Goal: Task Accomplishment & Management: Use online tool/utility

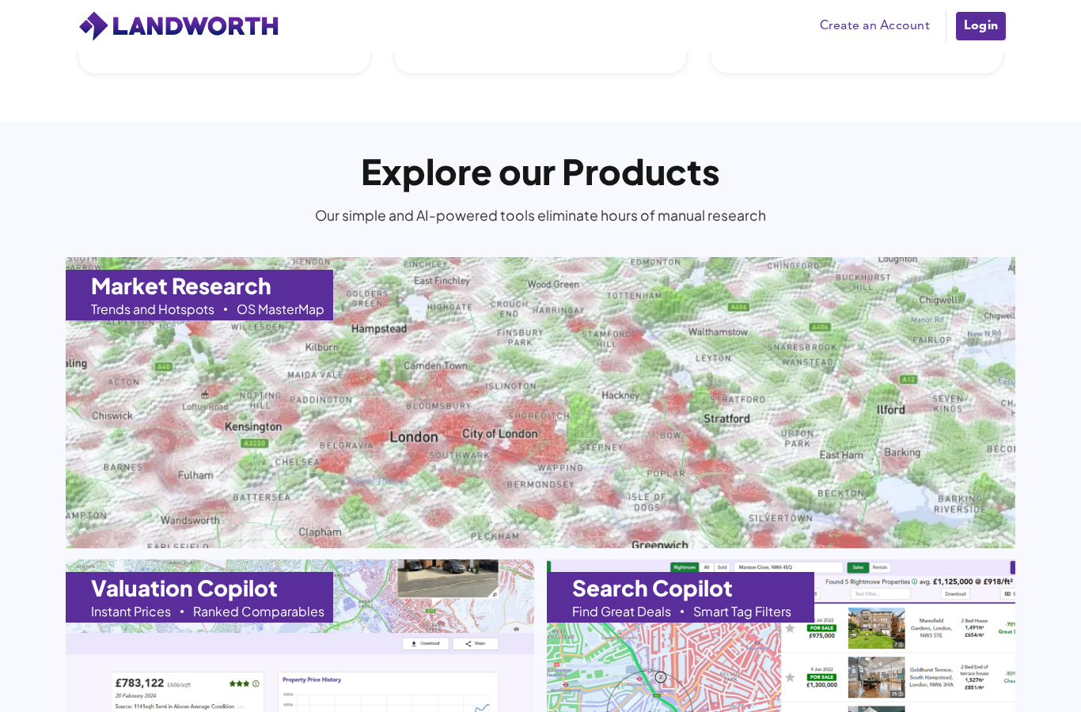
scroll to position [1389, 0]
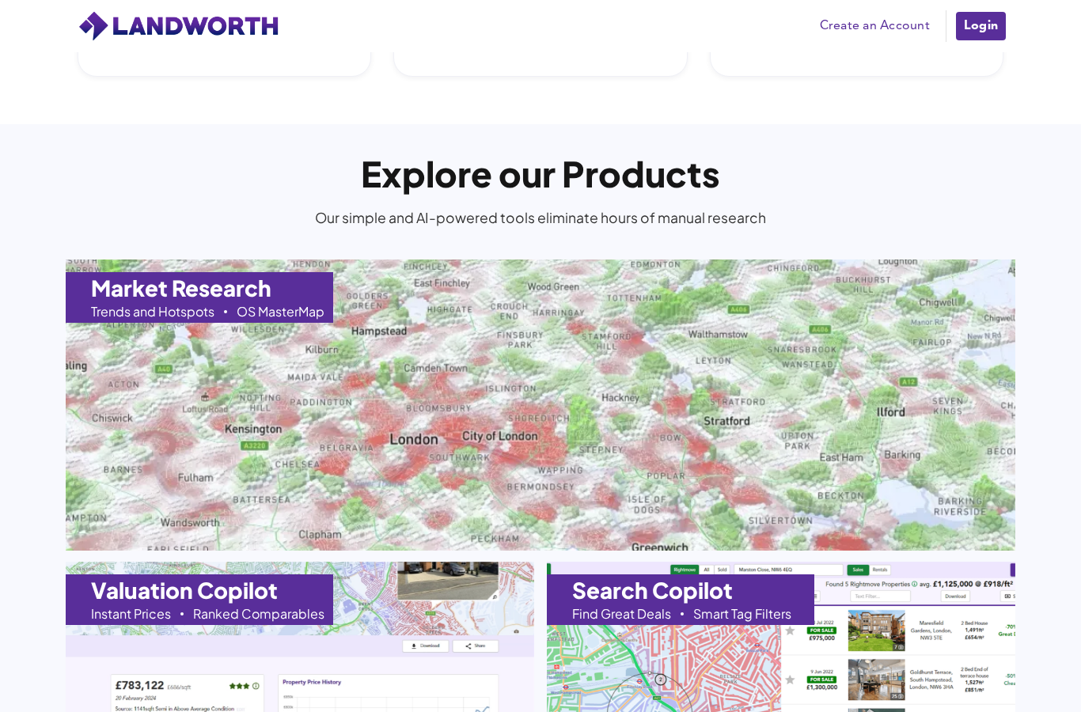
click at [890, 35] on link "Create an Account" at bounding box center [875, 26] width 126 height 24
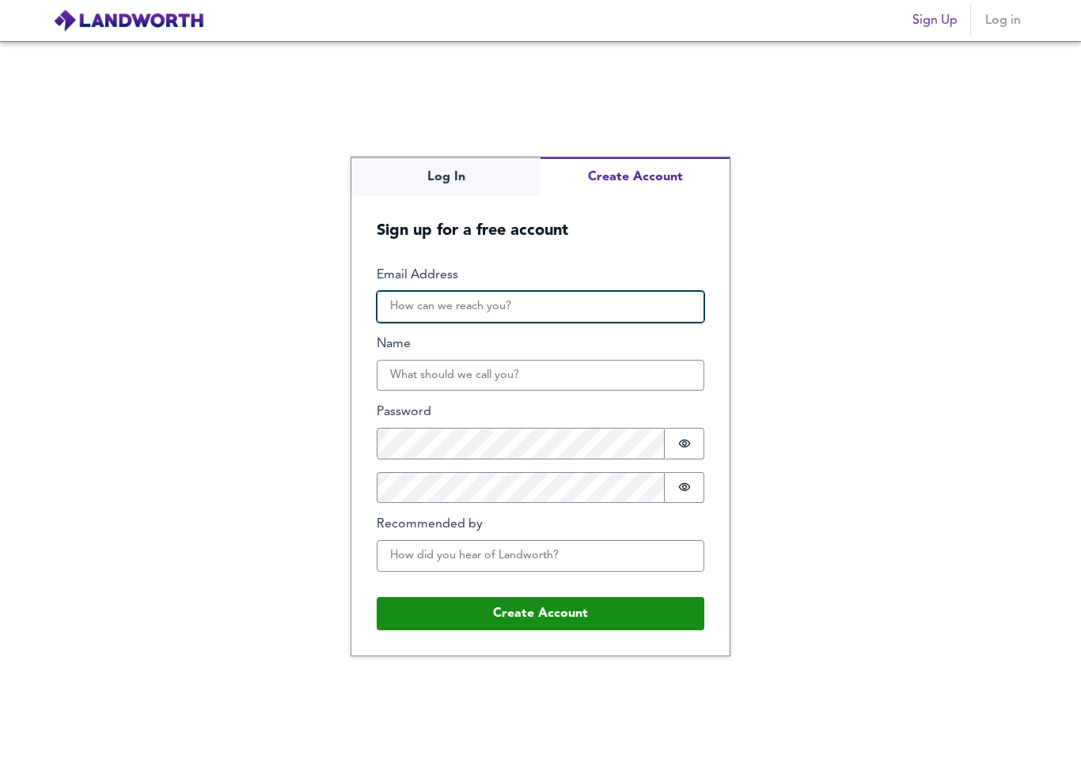
click at [421, 323] on input "Email Address" at bounding box center [541, 307] width 328 height 32
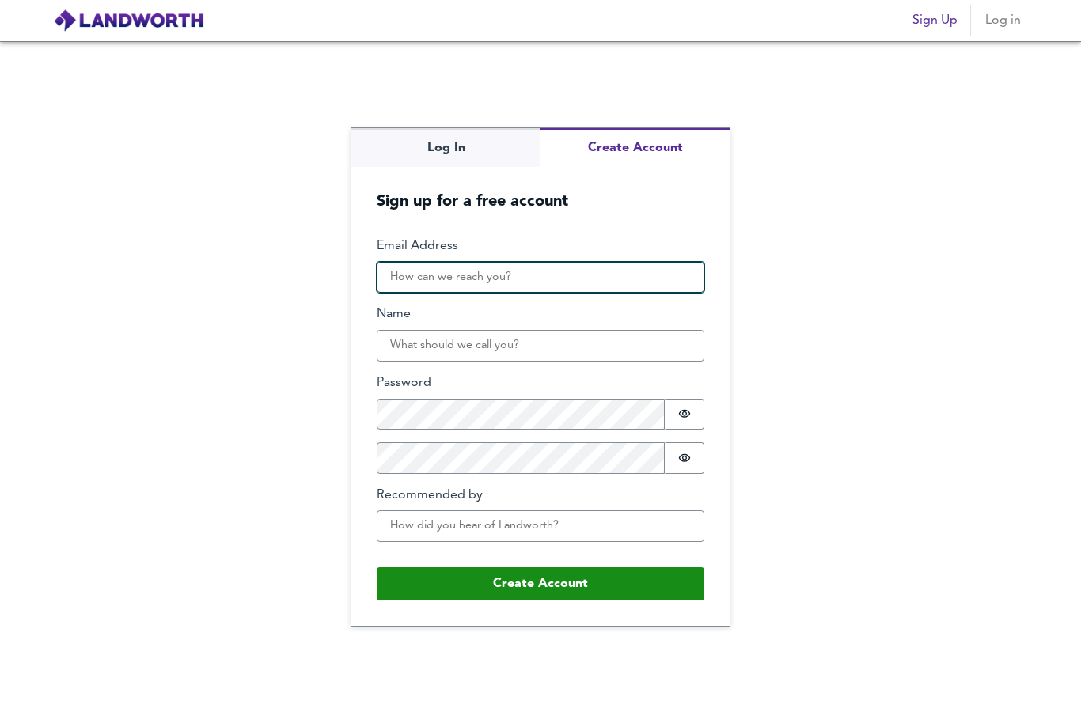
type input "simonisaacbore@gmail.com"
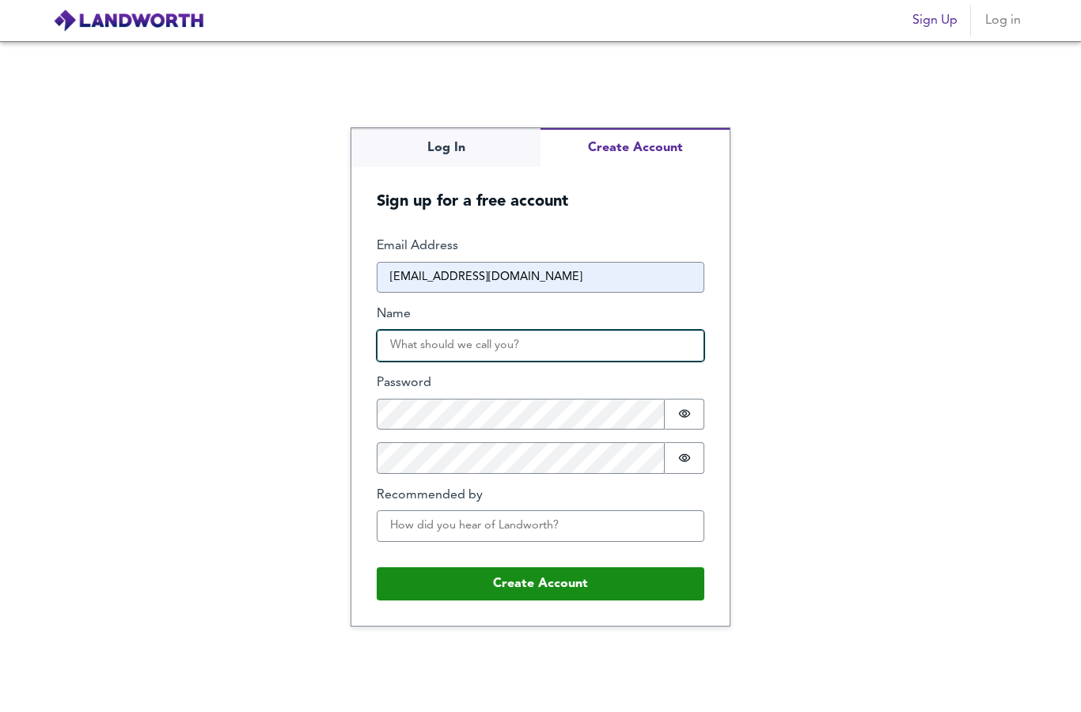
type input "Simon Isaac-Bore"
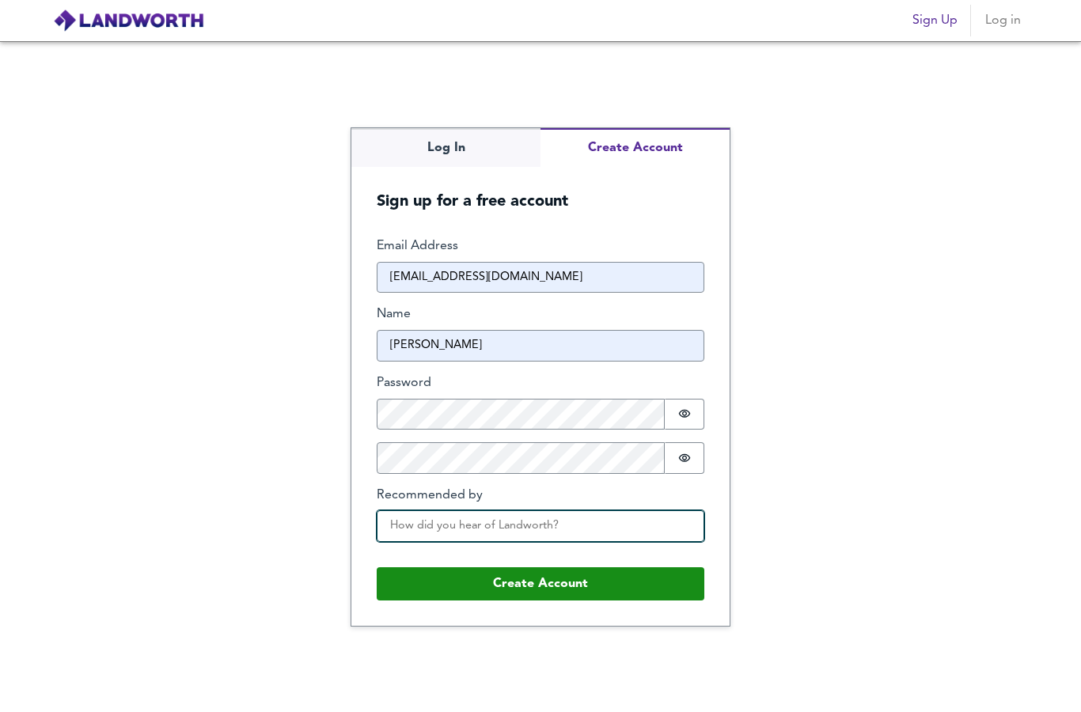
click at [409, 542] on input "Recommended by" at bounding box center [541, 526] width 328 height 32
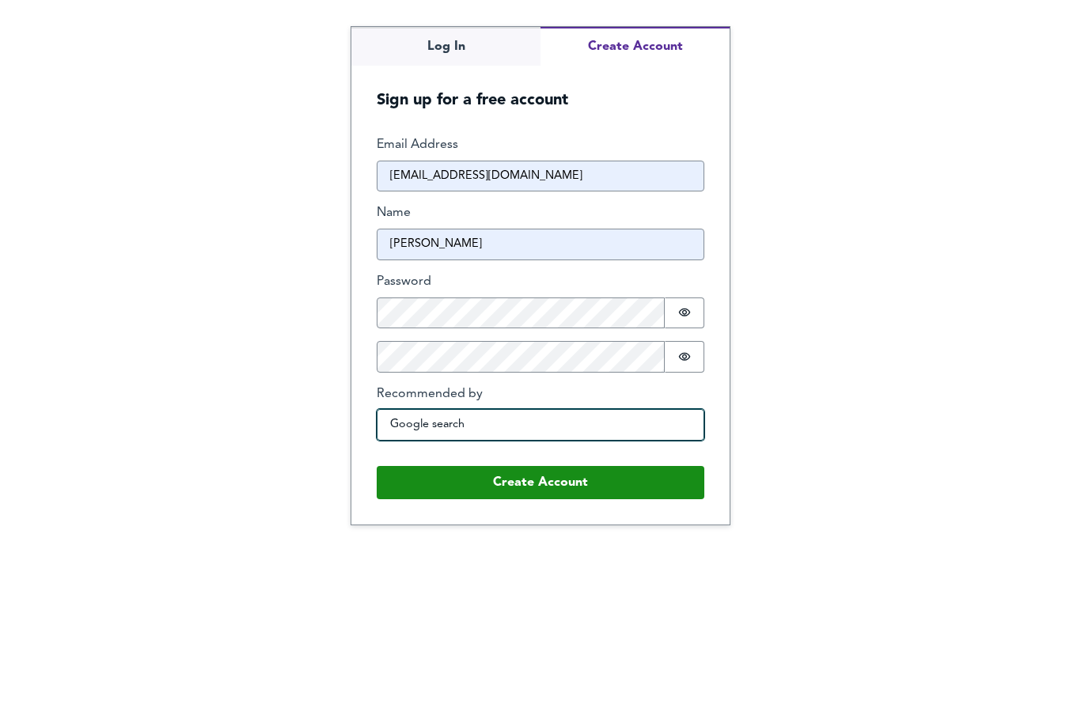
scroll to position [63, 0]
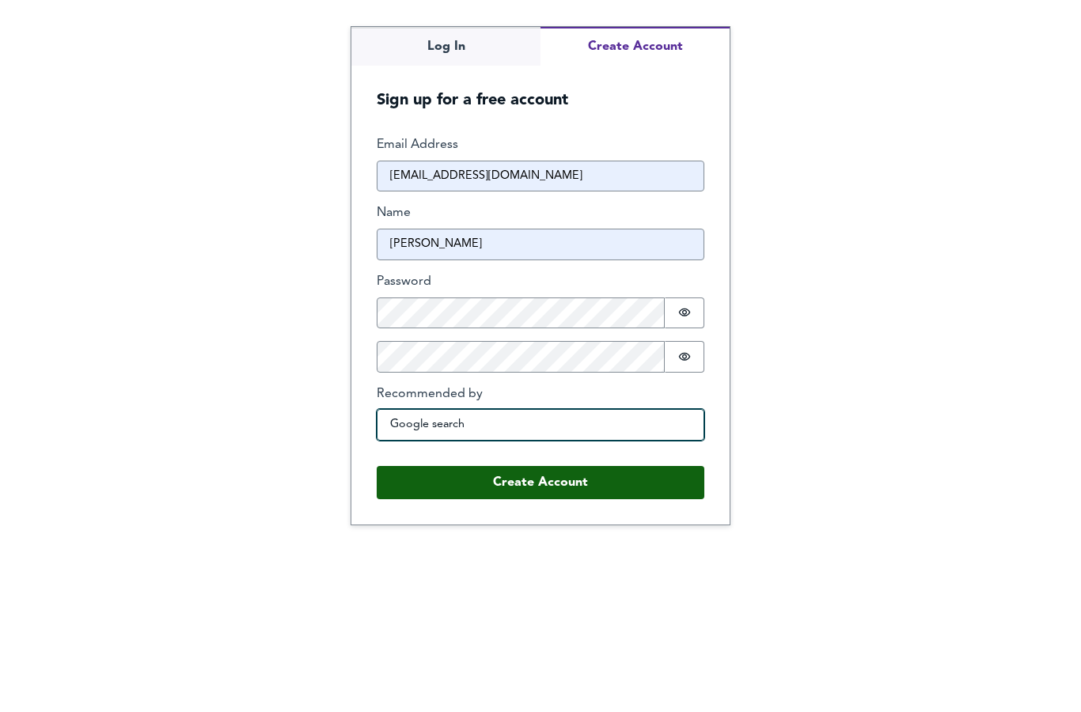
type input "Google search"
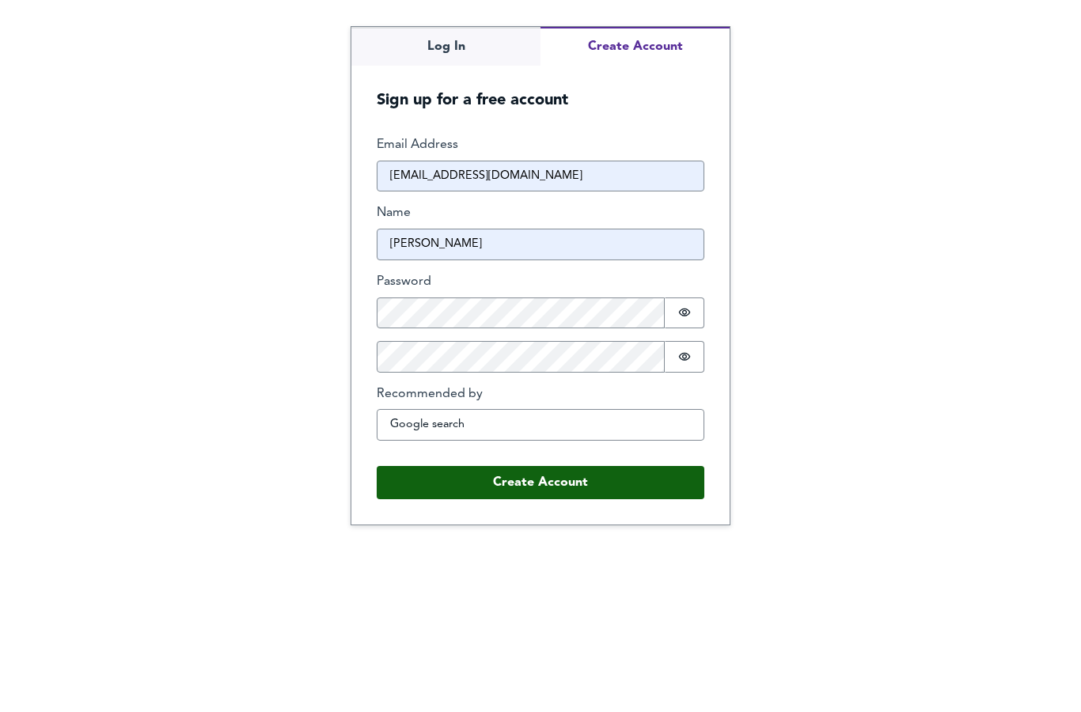
click at [505, 567] on button "Create Account" at bounding box center [541, 583] width 328 height 33
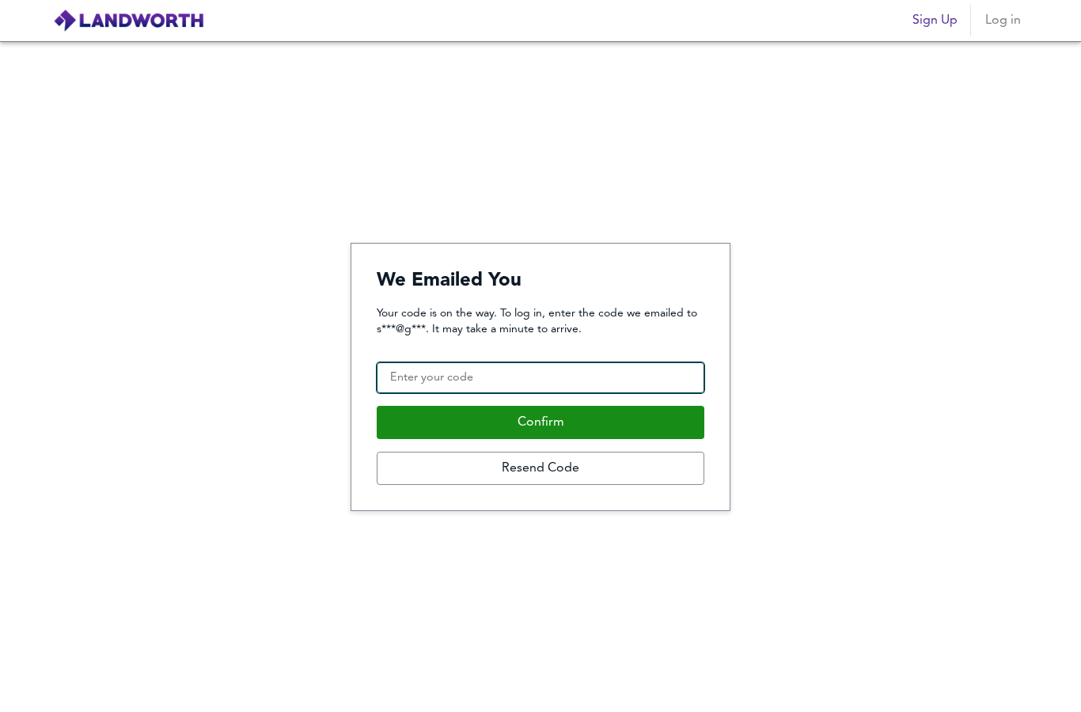
click at [407, 362] on input "Confirmation Code" at bounding box center [541, 378] width 328 height 32
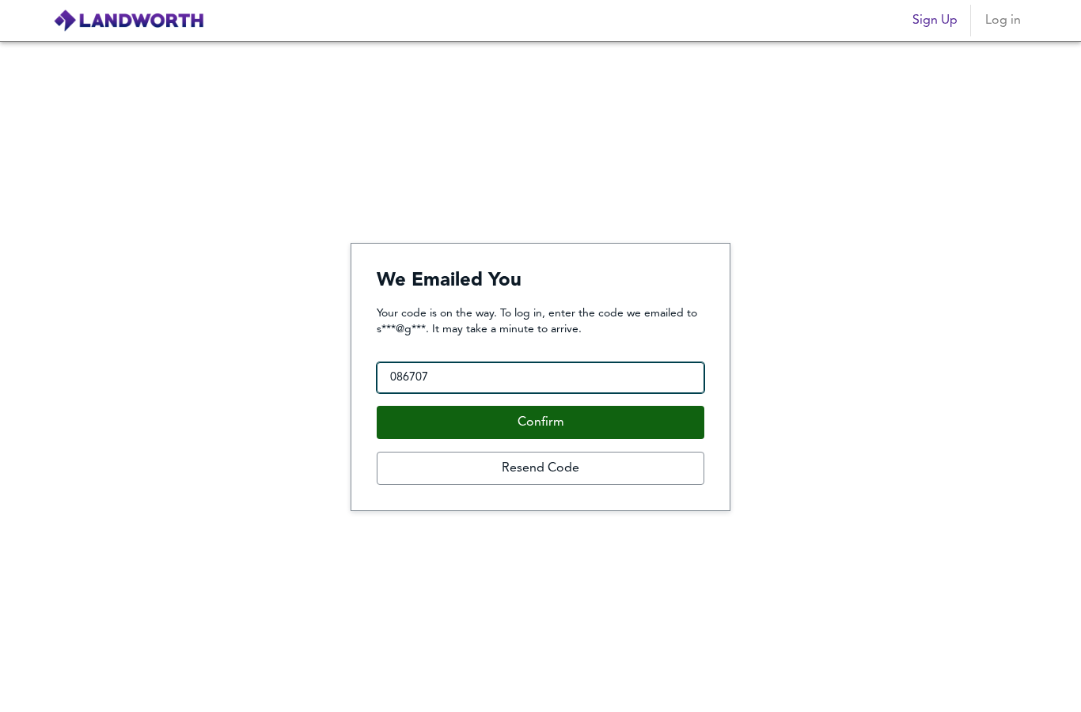
type input "086707"
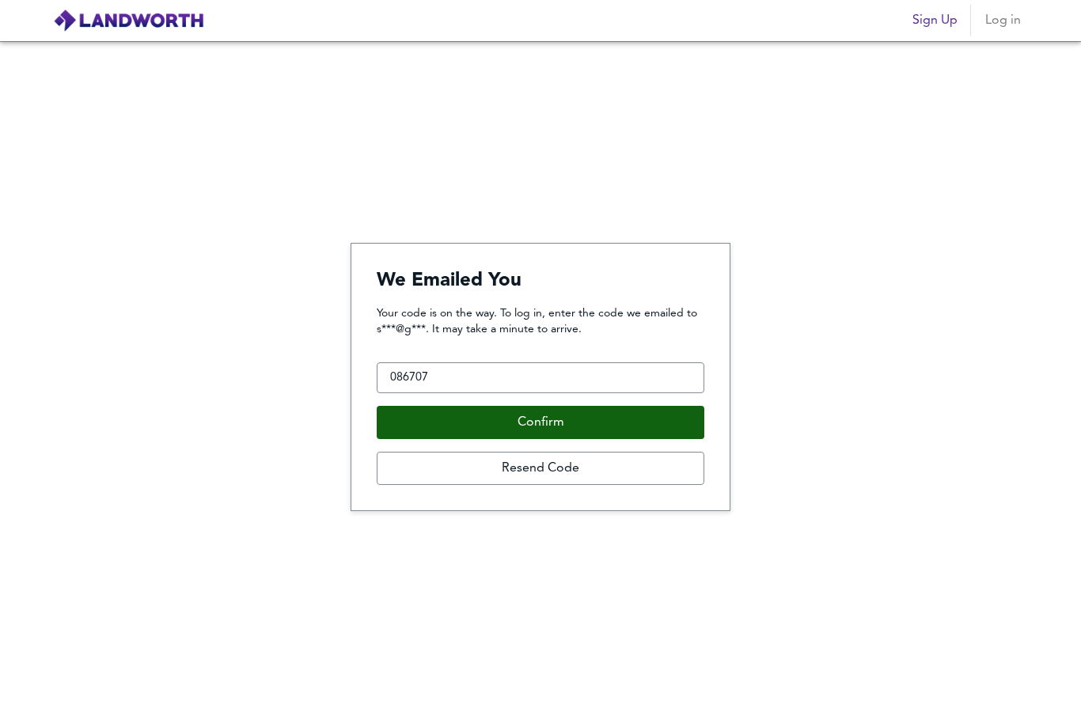
click at [525, 406] on button "Confirm" at bounding box center [541, 422] width 328 height 33
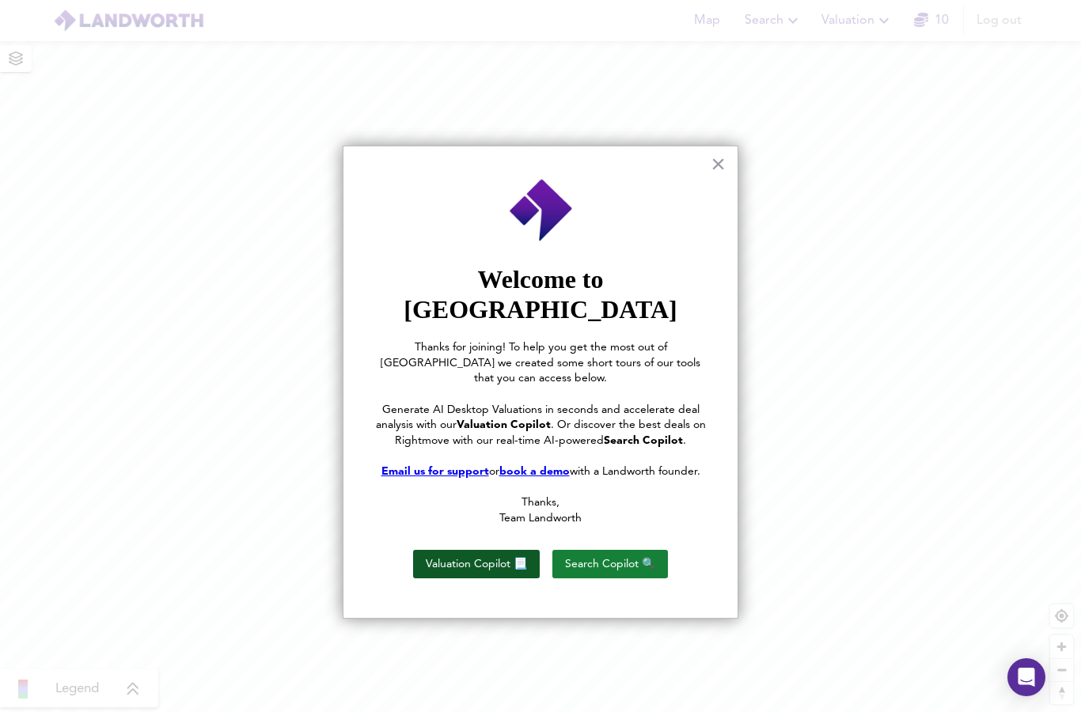
click at [457, 550] on button "Valuation Copilot 📃" at bounding box center [476, 564] width 127 height 28
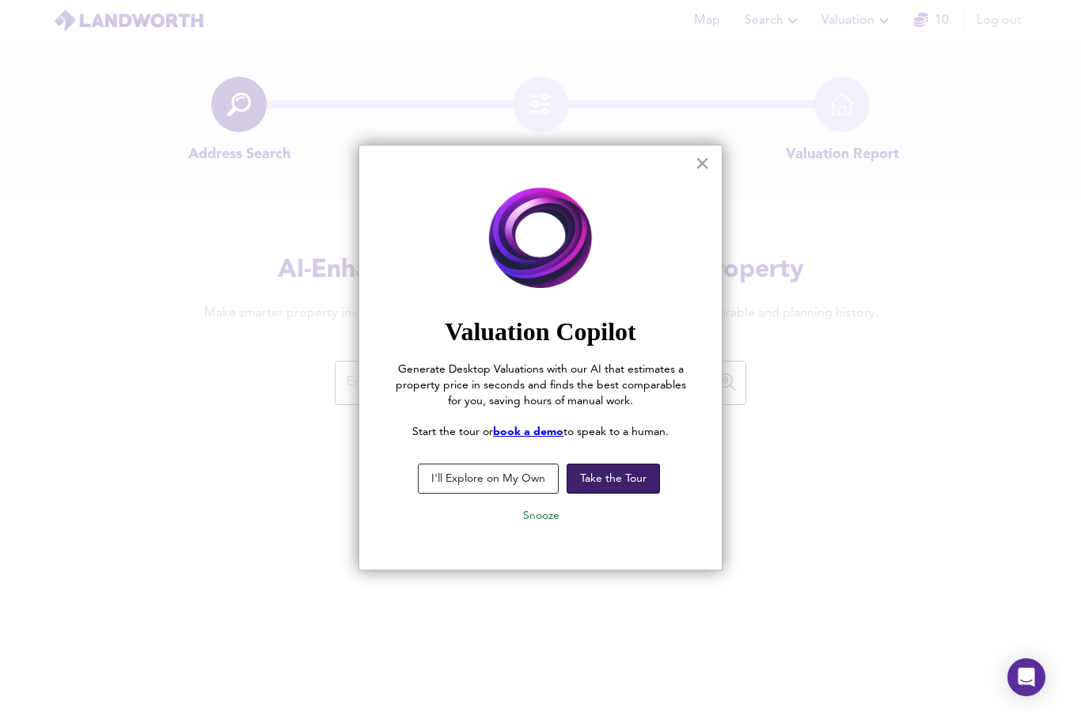
click at [605, 474] on button "Take the Tour" at bounding box center [613, 479] width 93 height 30
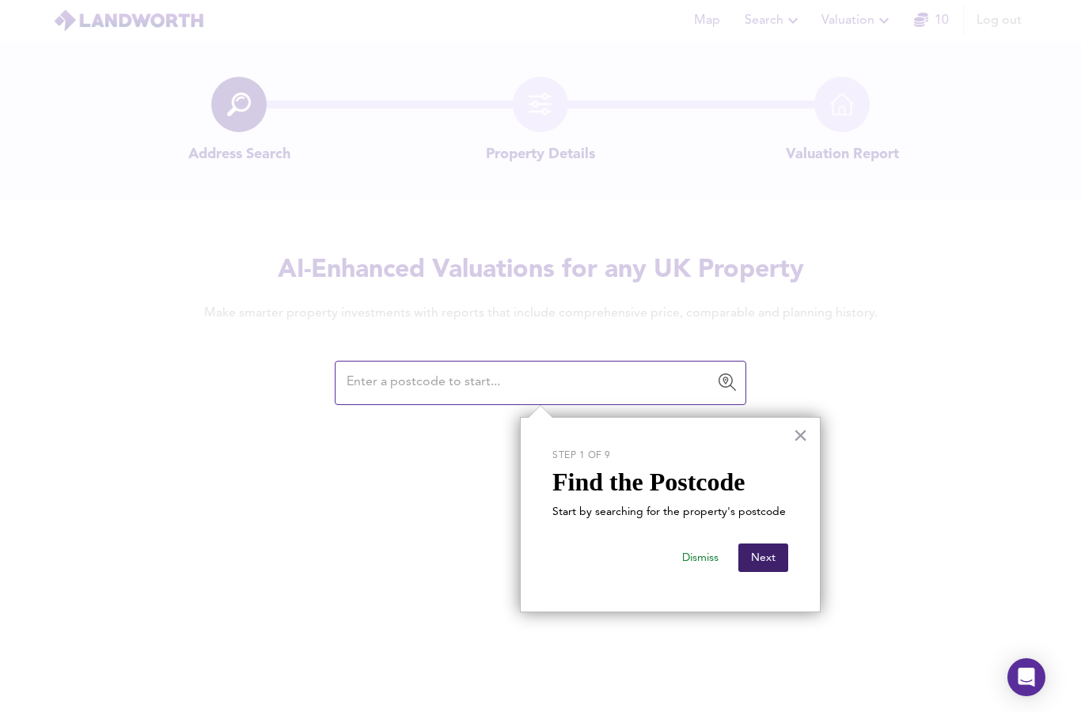
click at [761, 561] on button "Next" at bounding box center [763, 558] width 50 height 28
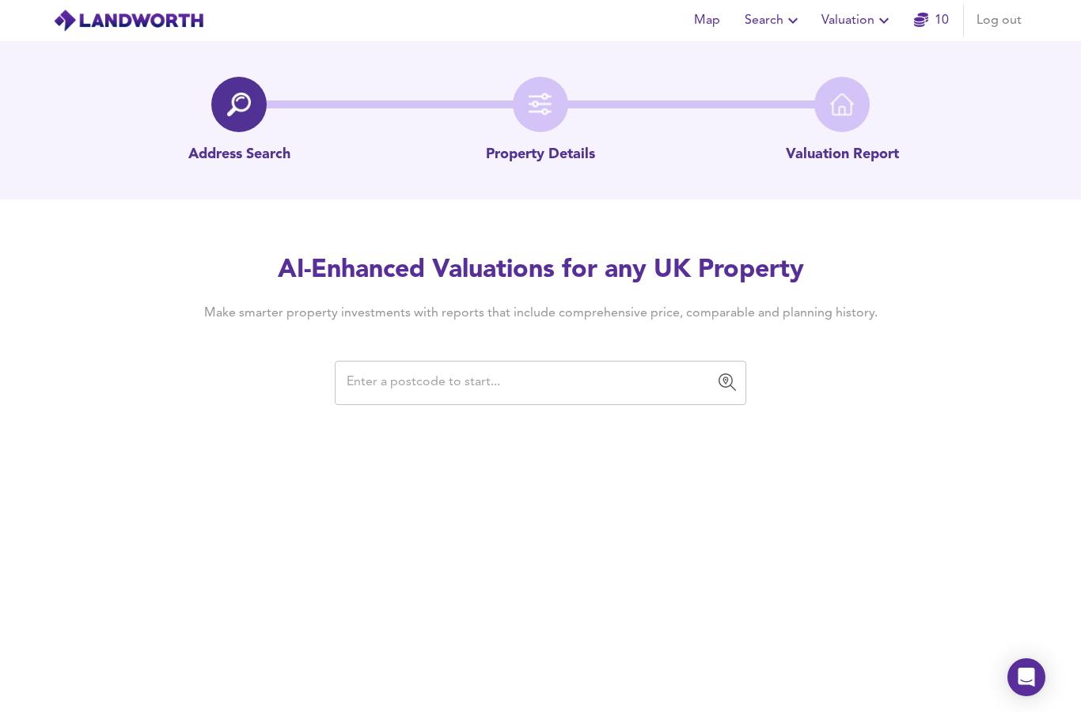
click at [392, 372] on input "text" at bounding box center [528, 383] width 373 height 30
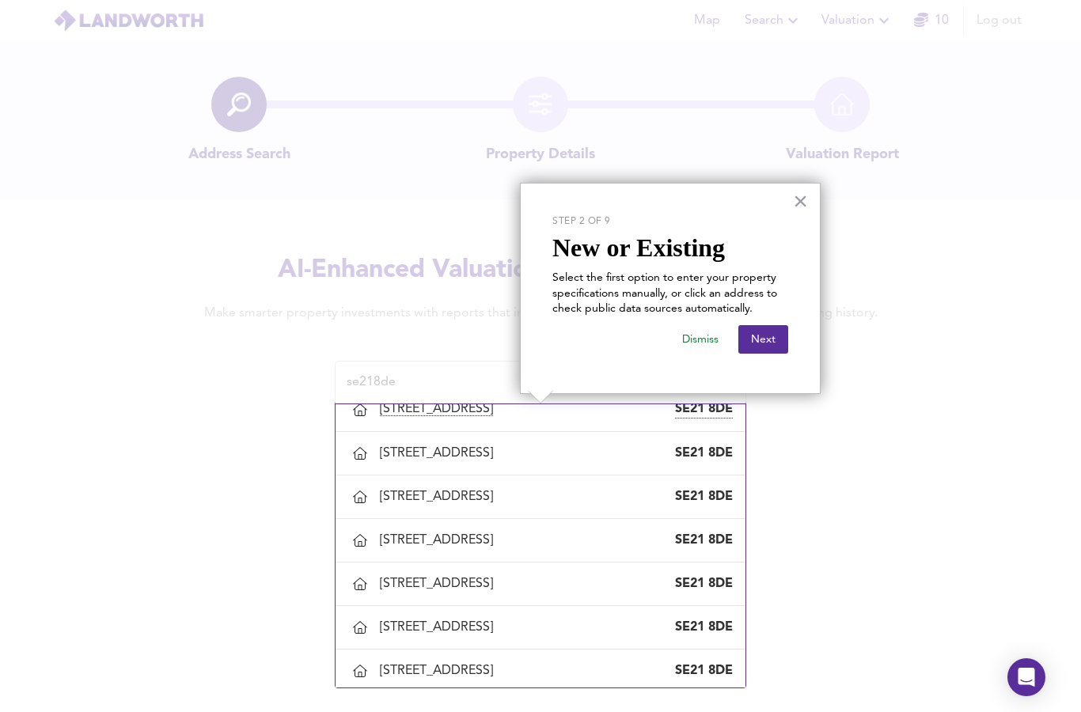
scroll to position [593, 0]
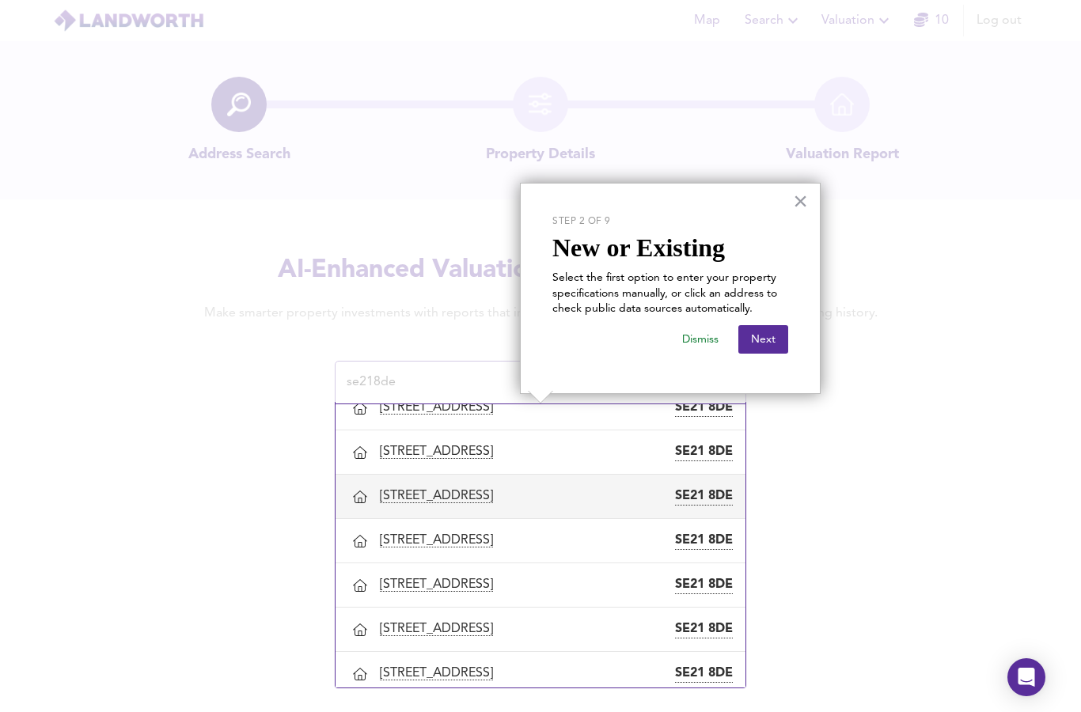
click at [407, 506] on div "10 Tritton Road, London, Lambeth" at bounding box center [439, 496] width 119 height 18
type input "10 Tritton Road, London, Lambeth"
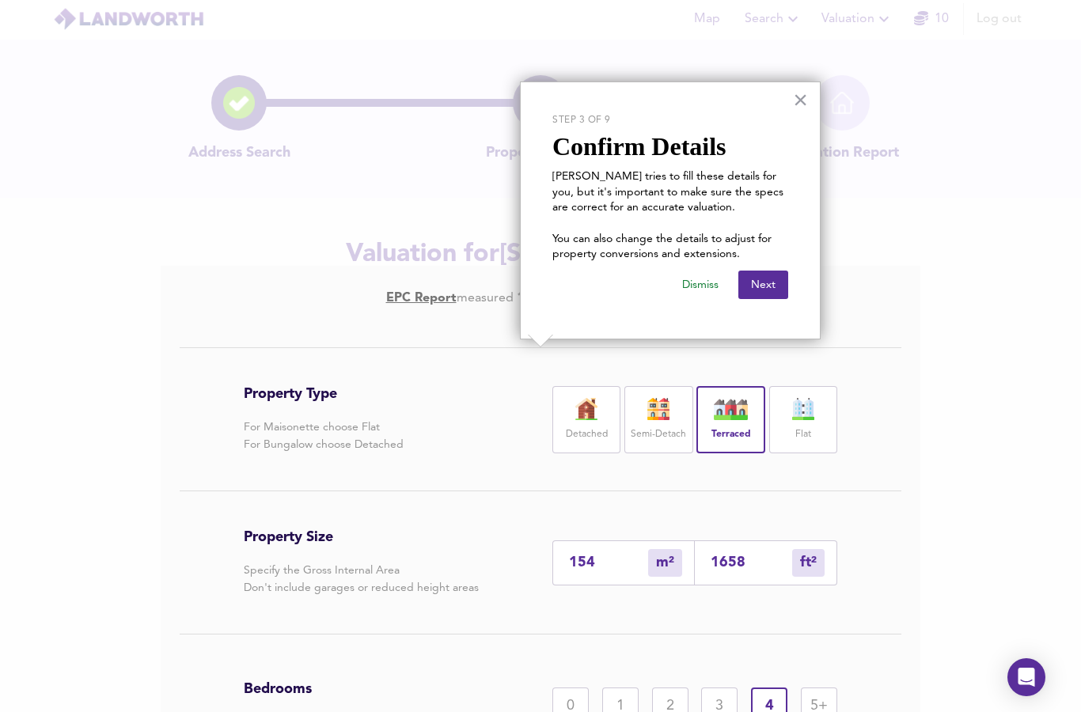
scroll to position [83, 0]
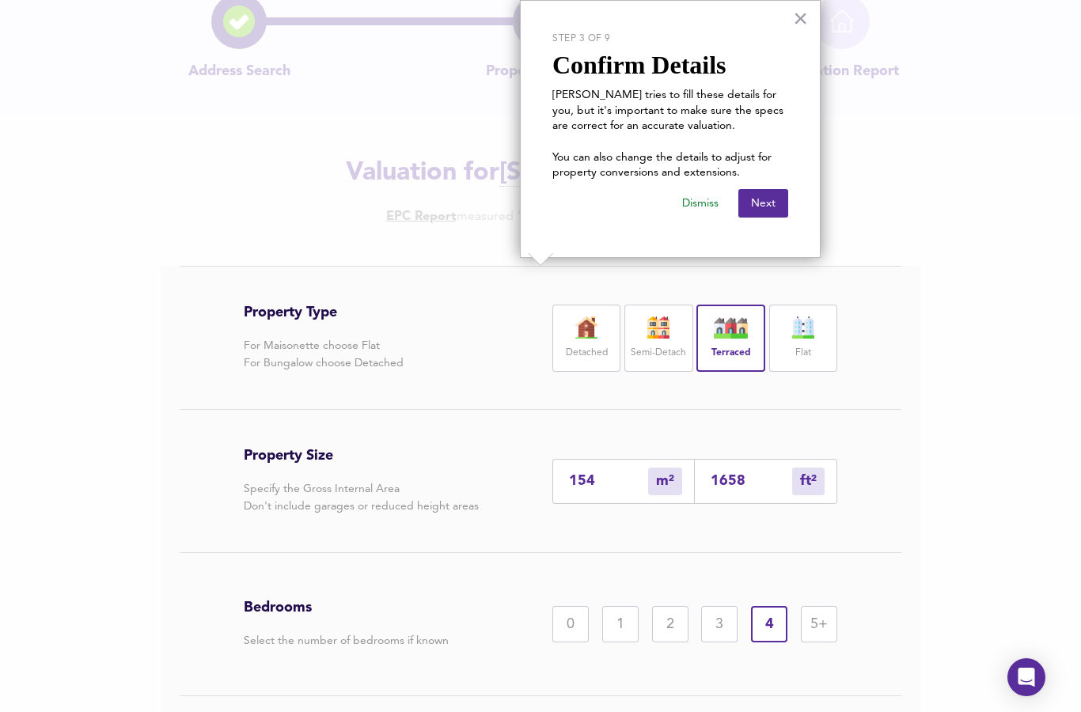
click at [728, 481] on input "1658" at bounding box center [751, 481] width 81 height 17
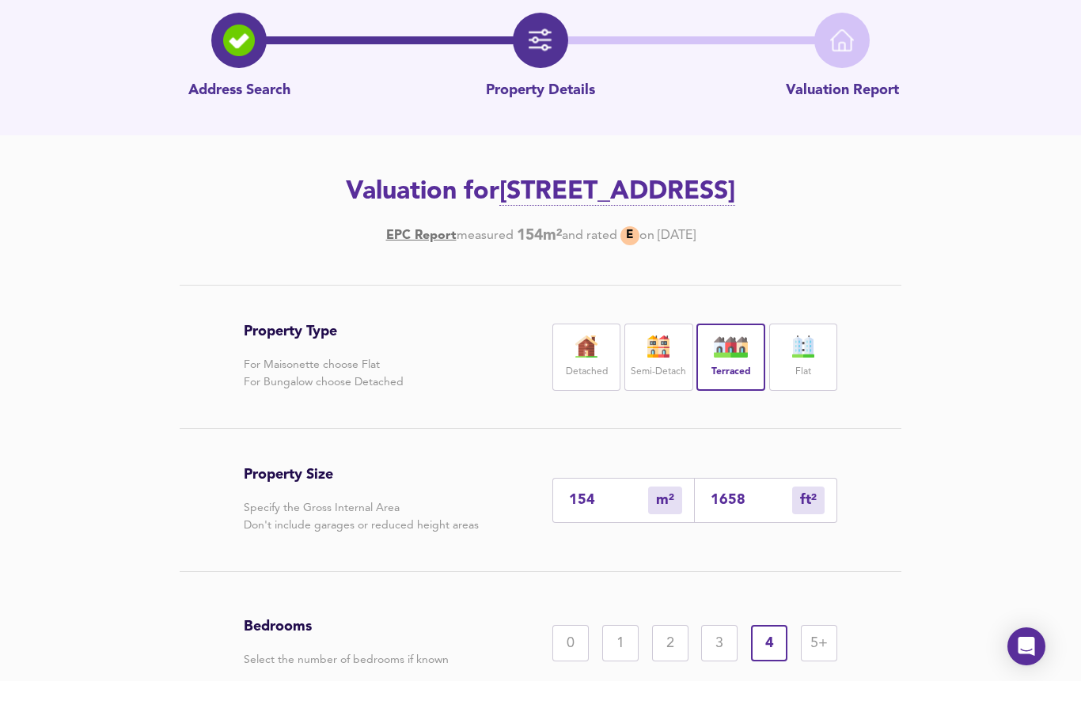
scroll to position [195, 0]
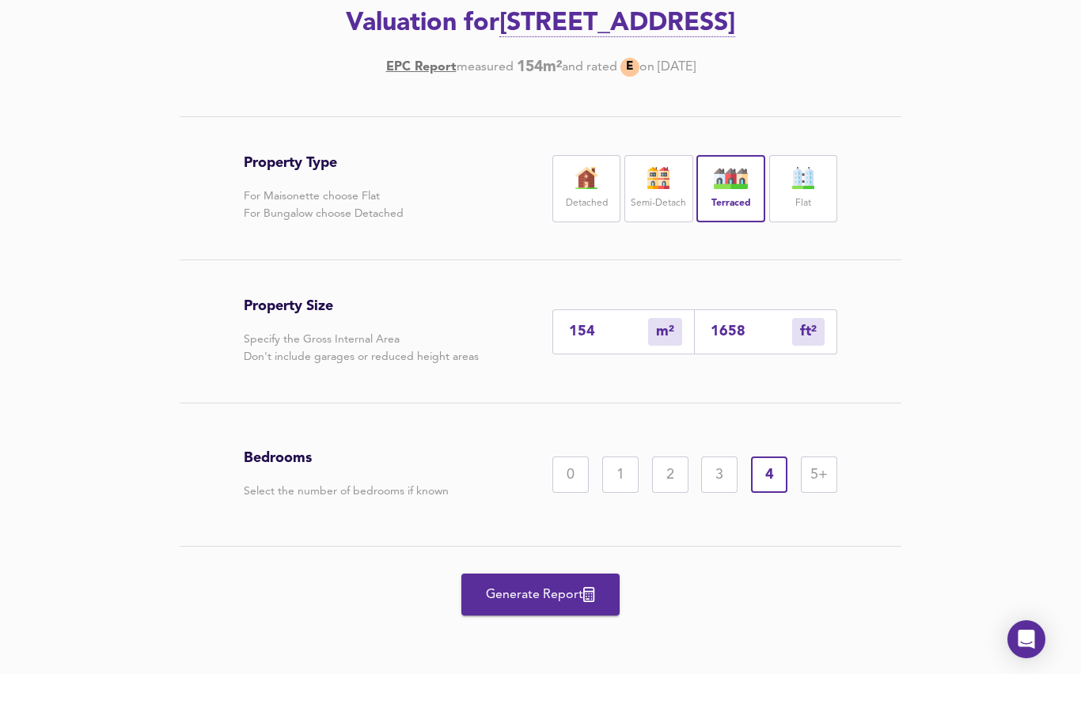
click at [541, 622] on span "Generate Report" at bounding box center [540, 633] width 127 height 22
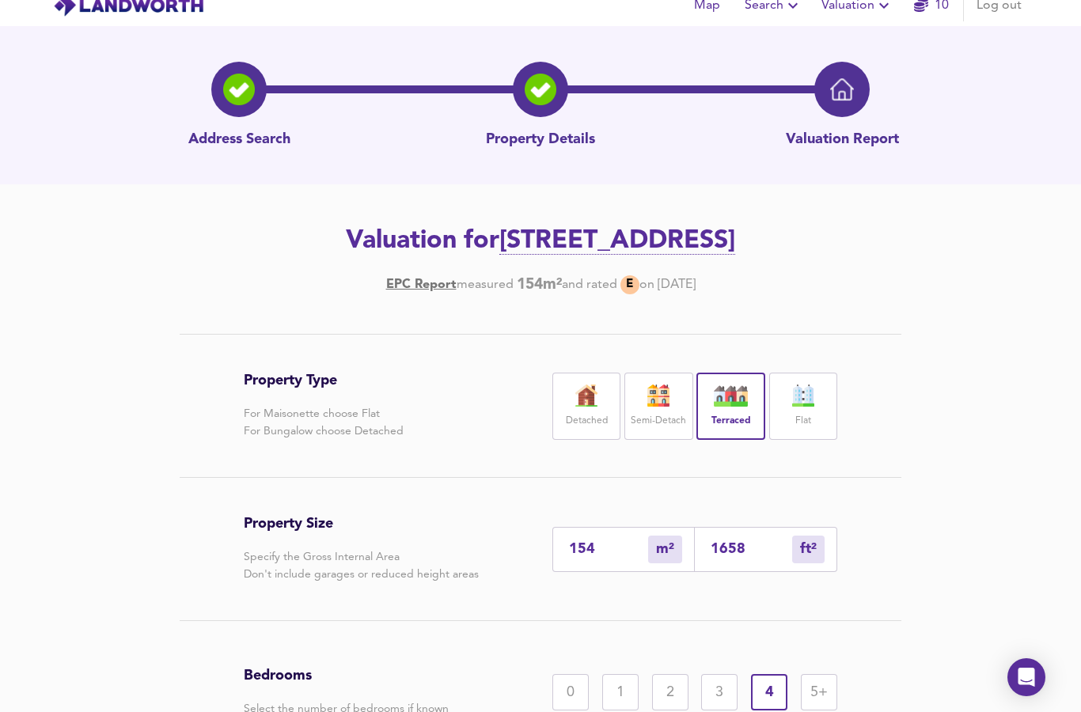
scroll to position [0, 0]
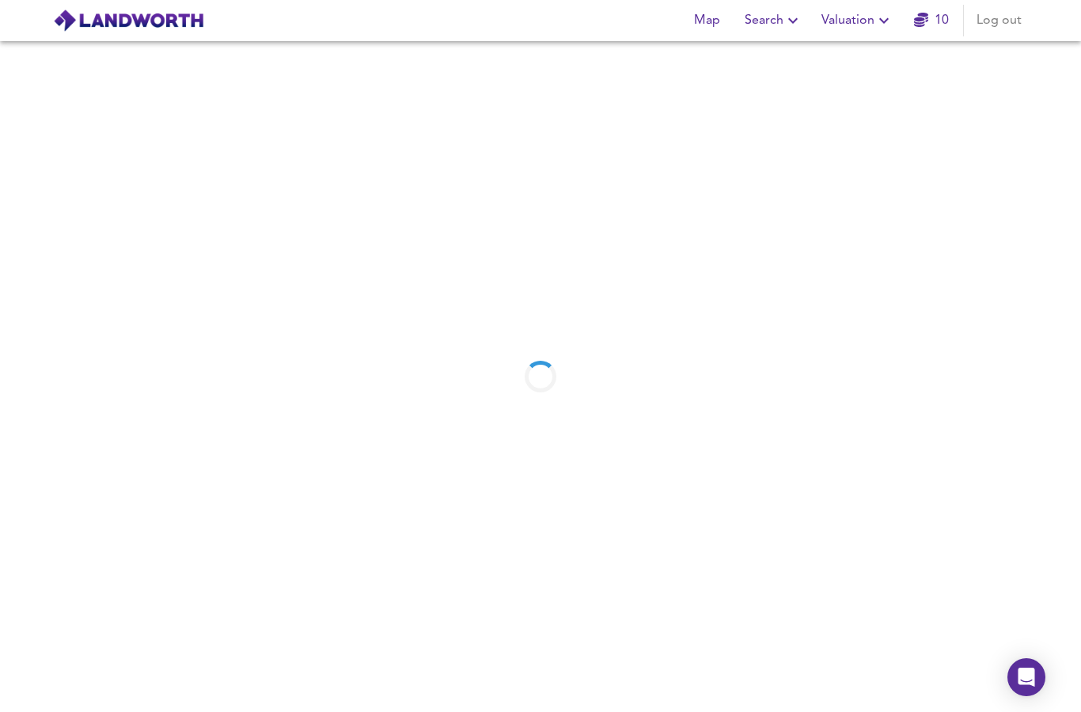
scroll to position [63, 0]
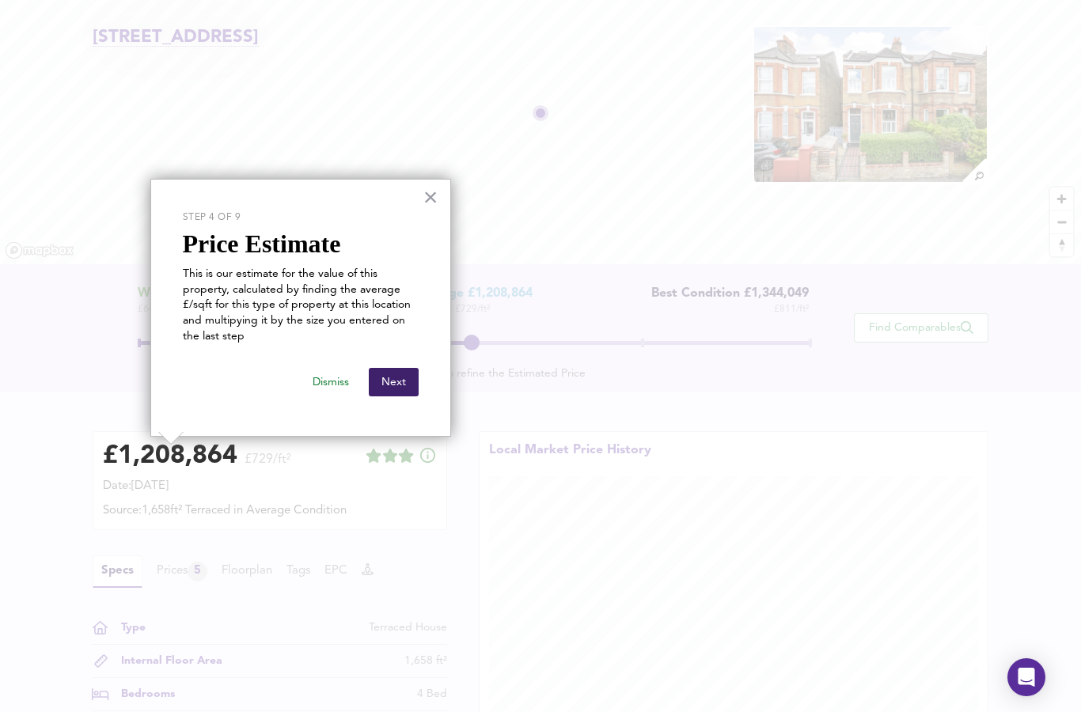
click at [393, 381] on button "Next" at bounding box center [394, 382] width 50 height 28
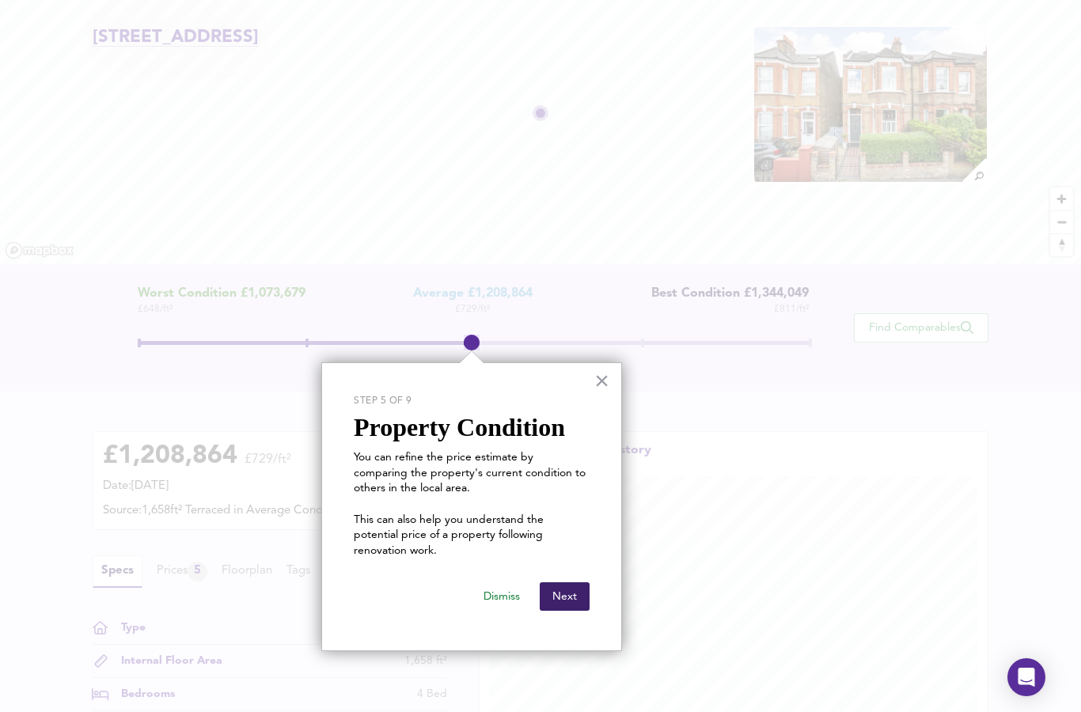
click at [558, 586] on button "Next" at bounding box center [565, 596] width 50 height 28
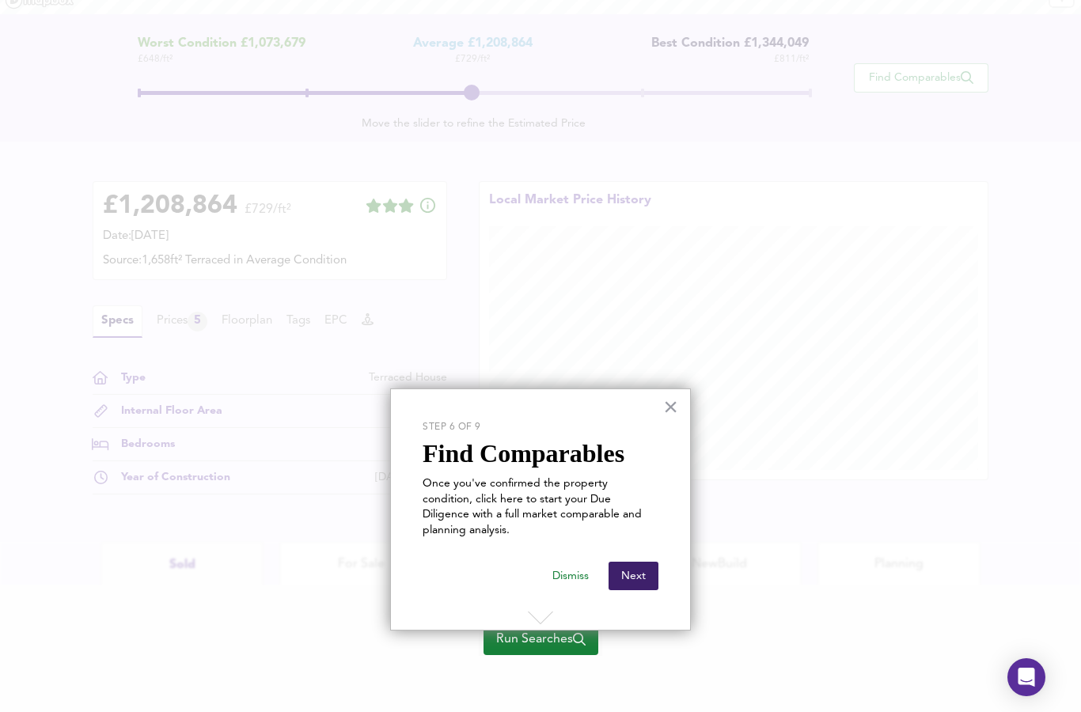
click at [628, 562] on button "Next" at bounding box center [633, 576] width 50 height 28
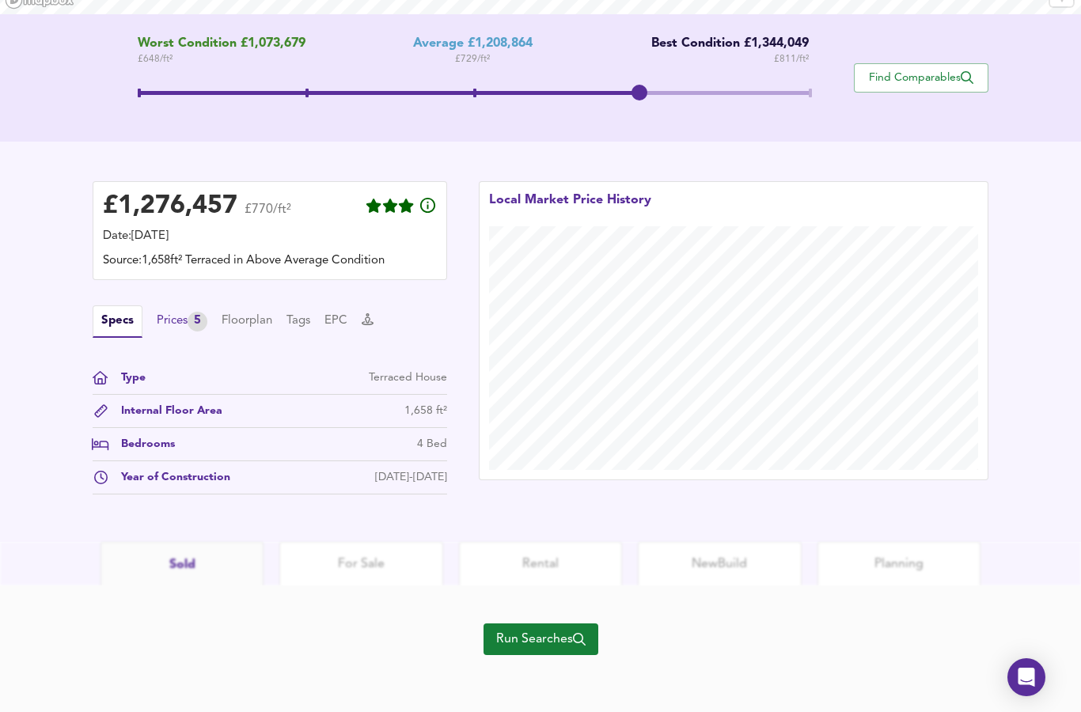
click at [173, 329] on div "Prices 5" at bounding box center [182, 322] width 51 height 20
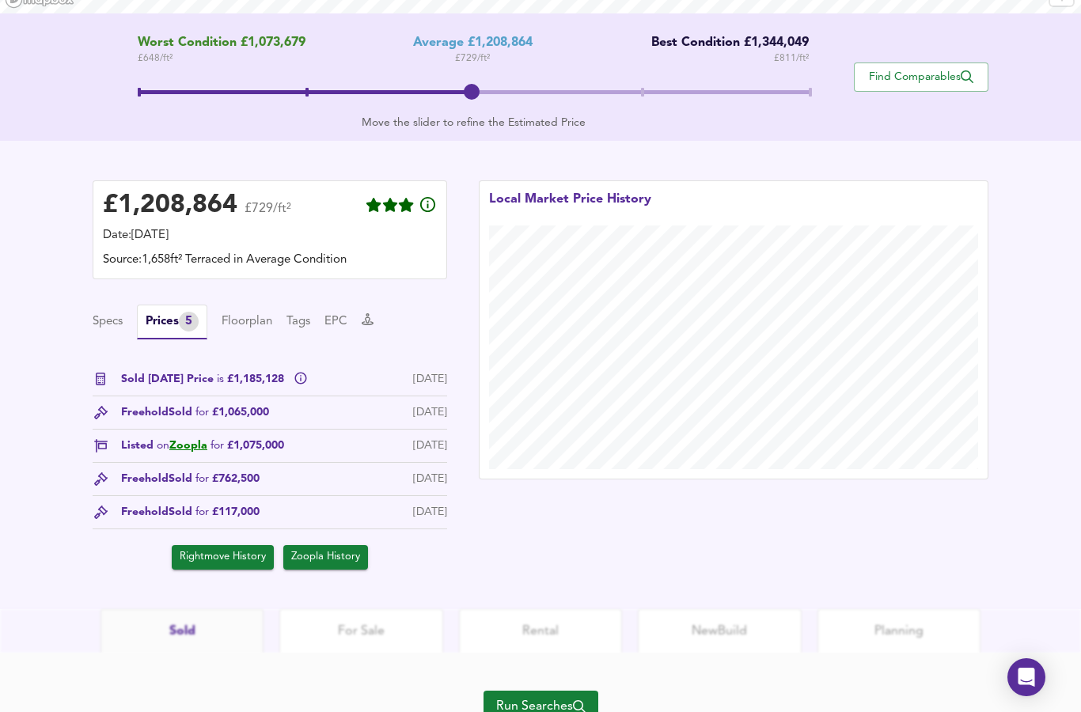
click at [298, 382] on icon at bounding box center [301, 378] width 14 height 14
click at [71, 343] on div "£ 1,208,864 £729/ft² Date: 3 October 2025 Source: 1,658ft² Terraced in Average …" at bounding box center [540, 375] width 1081 height 468
click at [290, 388] on div "Sold Today Price is £1,185,128" at bounding box center [214, 379] width 187 height 17
click at [301, 382] on icon at bounding box center [301, 378] width 14 height 14
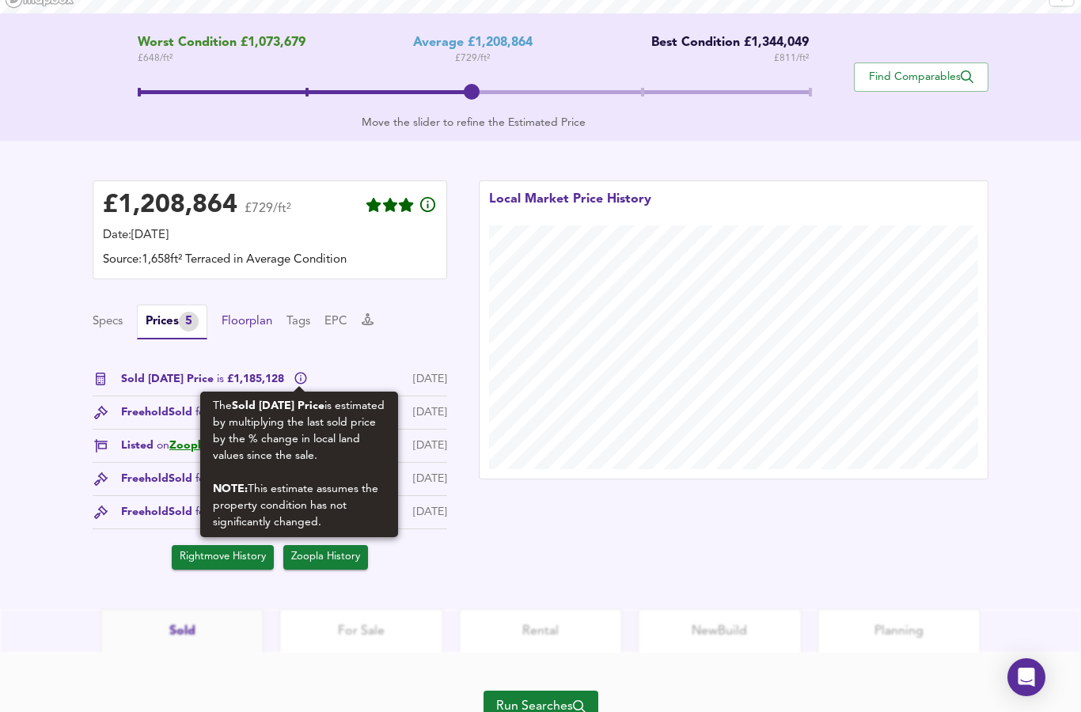
click at [252, 324] on button "Floorplan" at bounding box center [247, 321] width 51 height 17
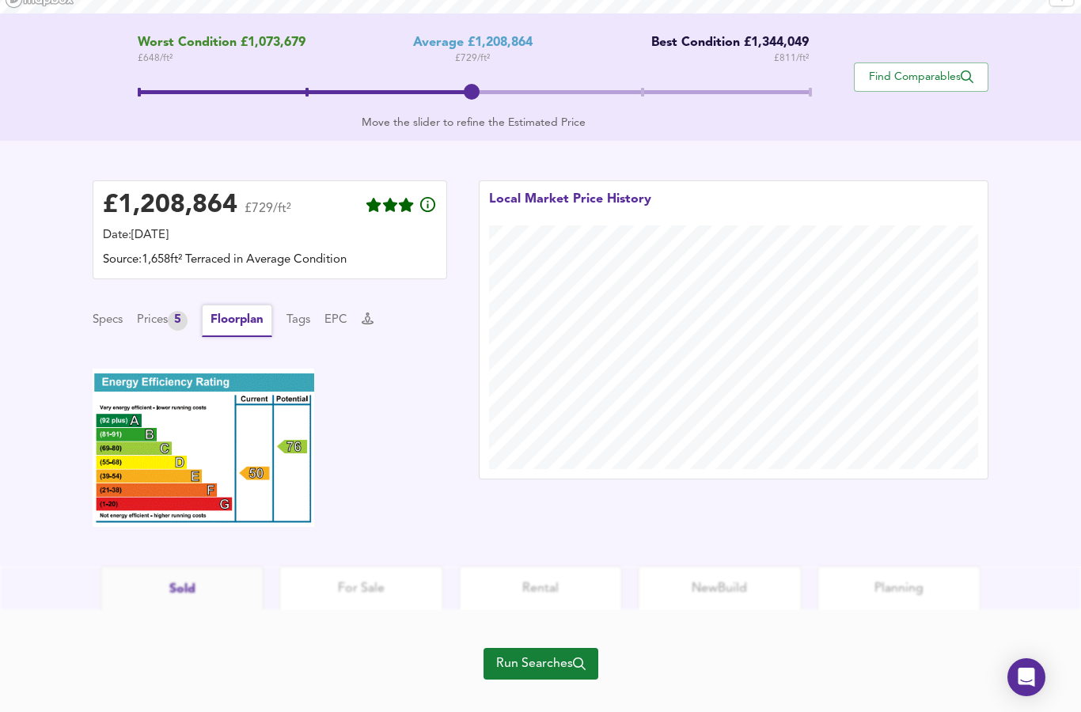
scroll to position [276, 0]
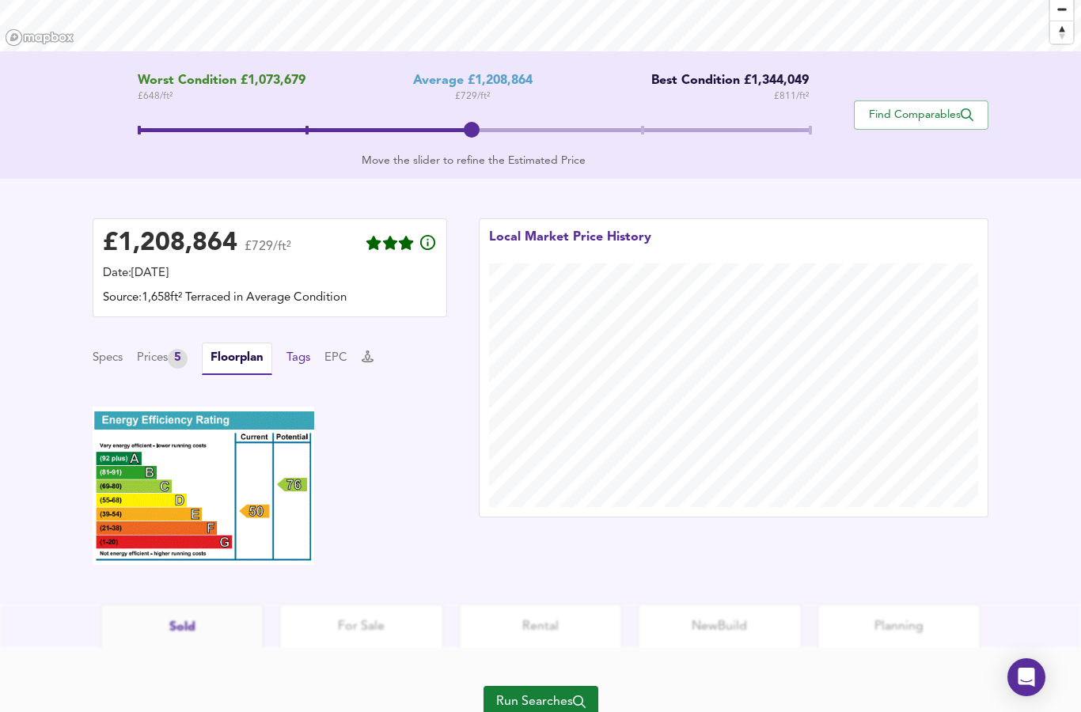
click at [305, 364] on button "Tags" at bounding box center [298, 358] width 24 height 17
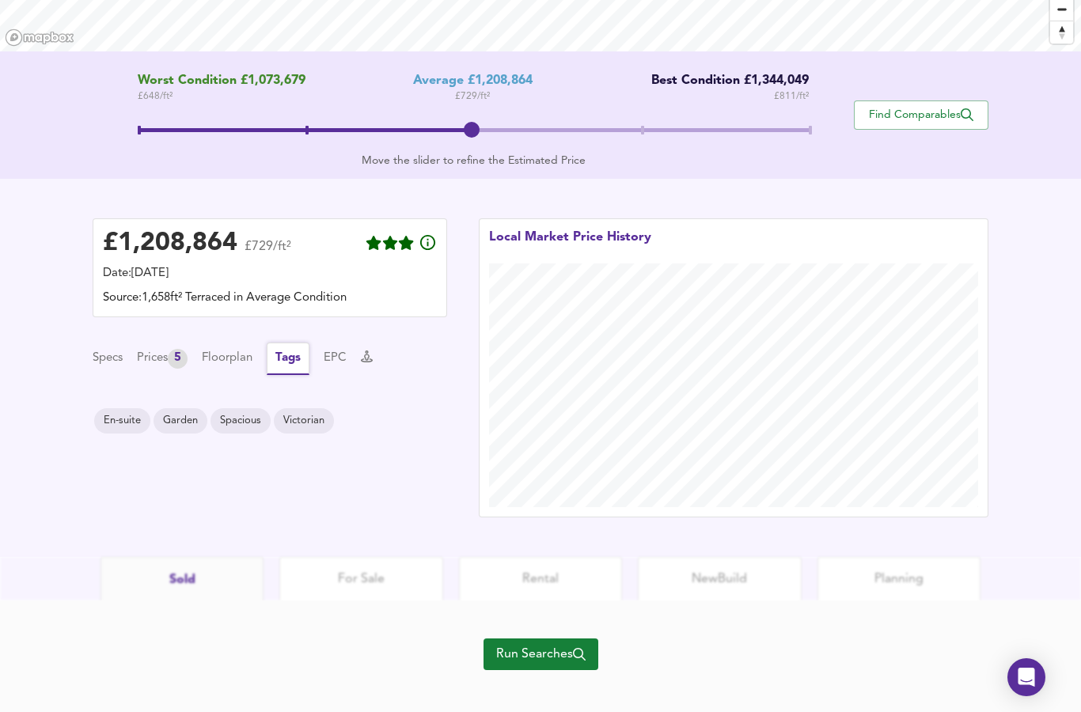
scroll to position [228, 0]
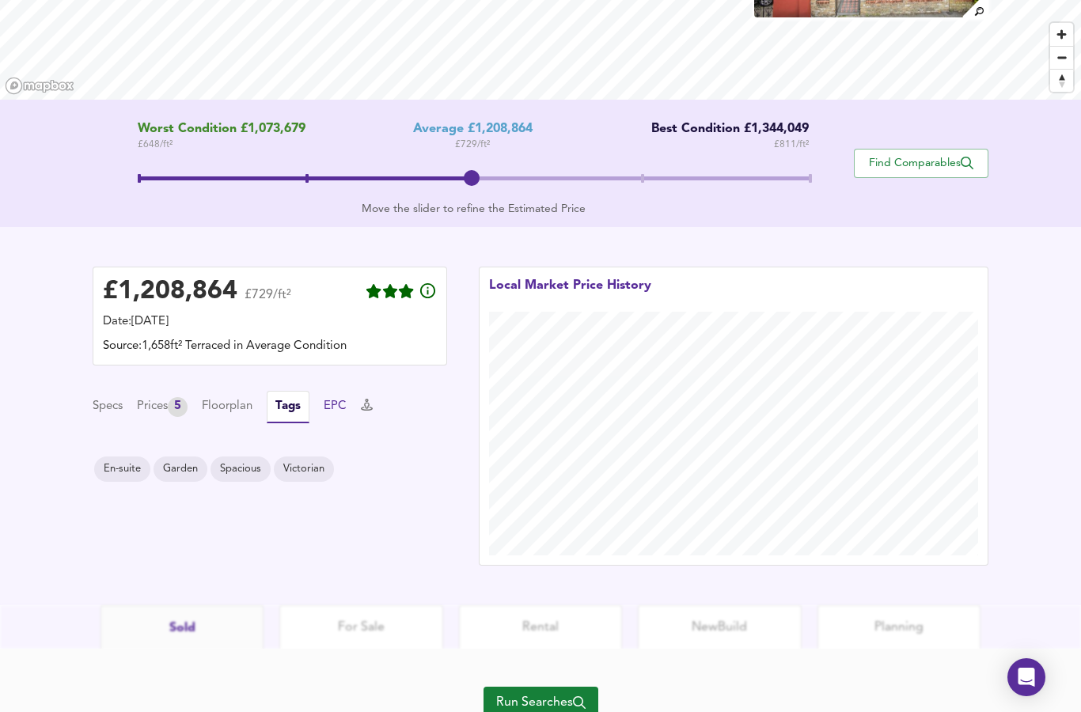
click at [346, 409] on button "EPC" at bounding box center [335, 406] width 23 height 17
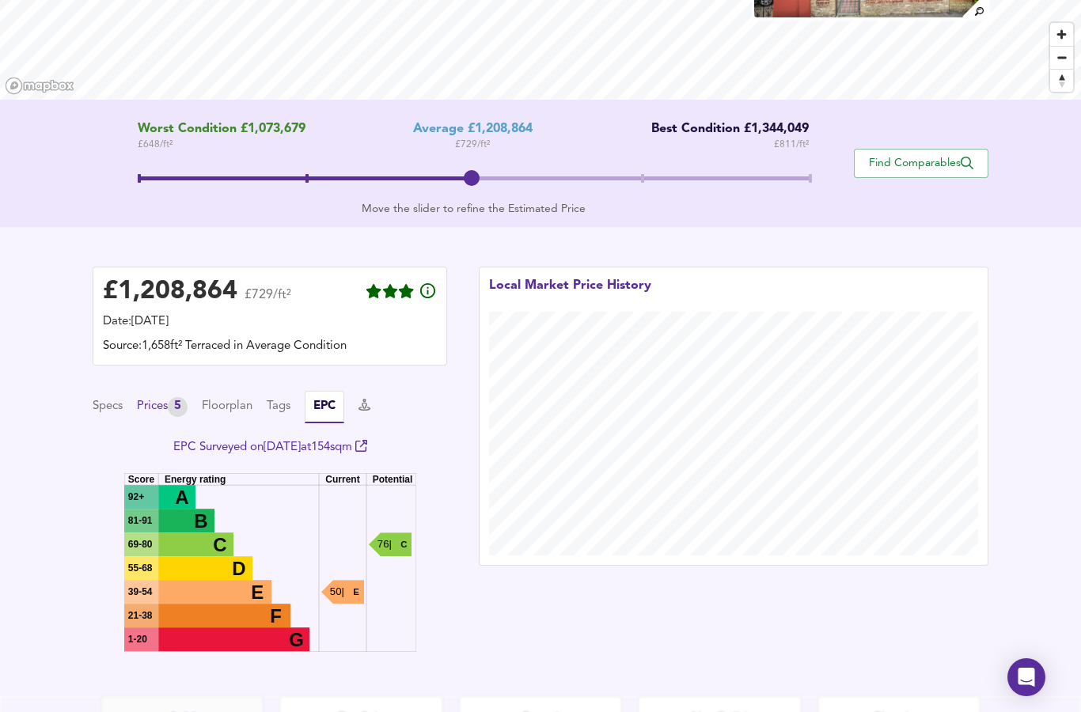
click at [155, 408] on div "Prices 5" at bounding box center [162, 407] width 51 height 20
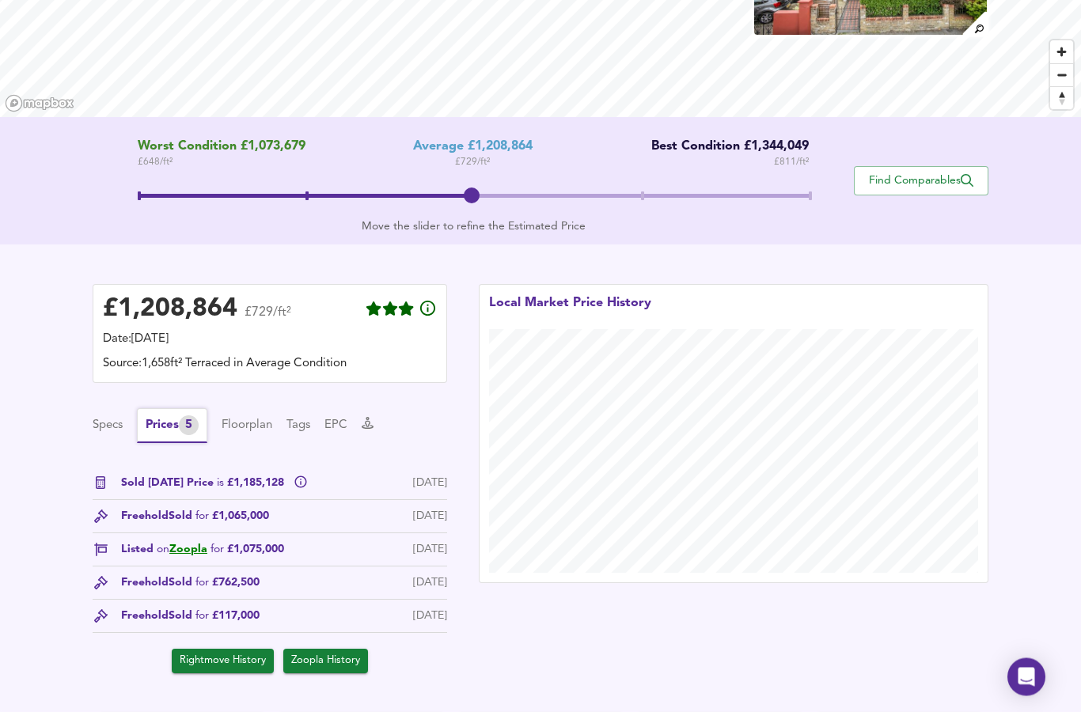
scroll to position [210, 0]
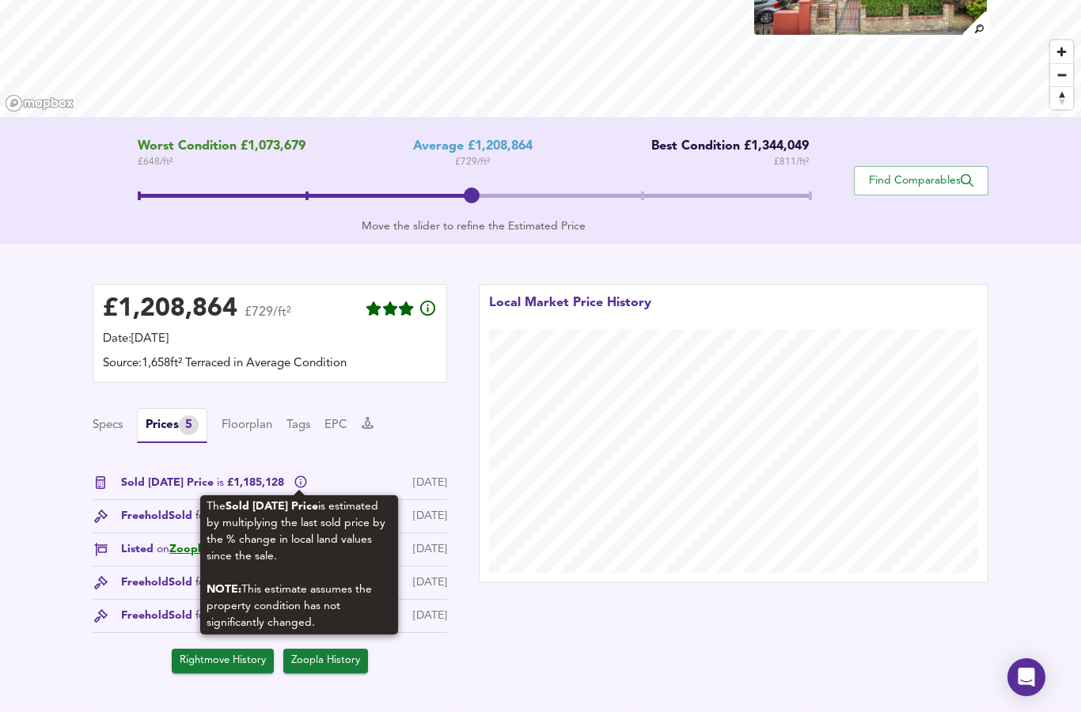
click at [298, 487] on icon at bounding box center [301, 482] width 14 height 14
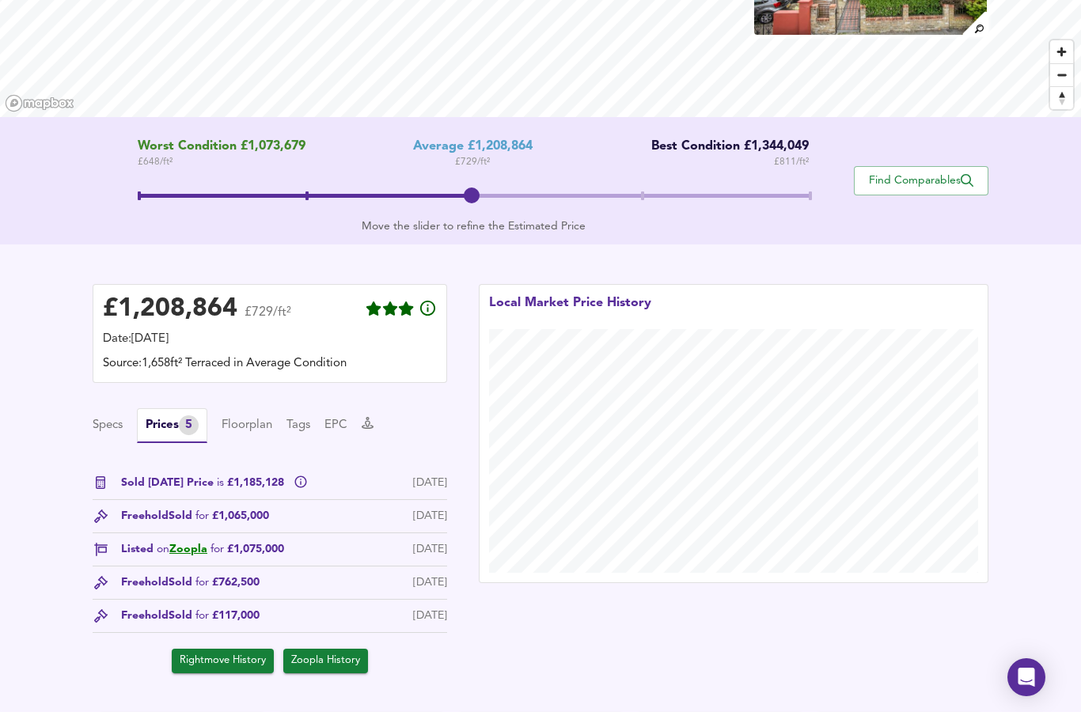
click at [47, 489] on div "£ 1,208,864 £729/ft² Date: 3 October 2025 Source: 1,658ft² Terraced in Average …" at bounding box center [540, 478] width 1081 height 468
copy span "£1,185,128"
click at [404, 439] on div "Specs Prices 5 Floorplan Tags EPC" at bounding box center [270, 425] width 354 height 35
